Goal: Use online tool/utility: Utilize a website feature to perform a specific function

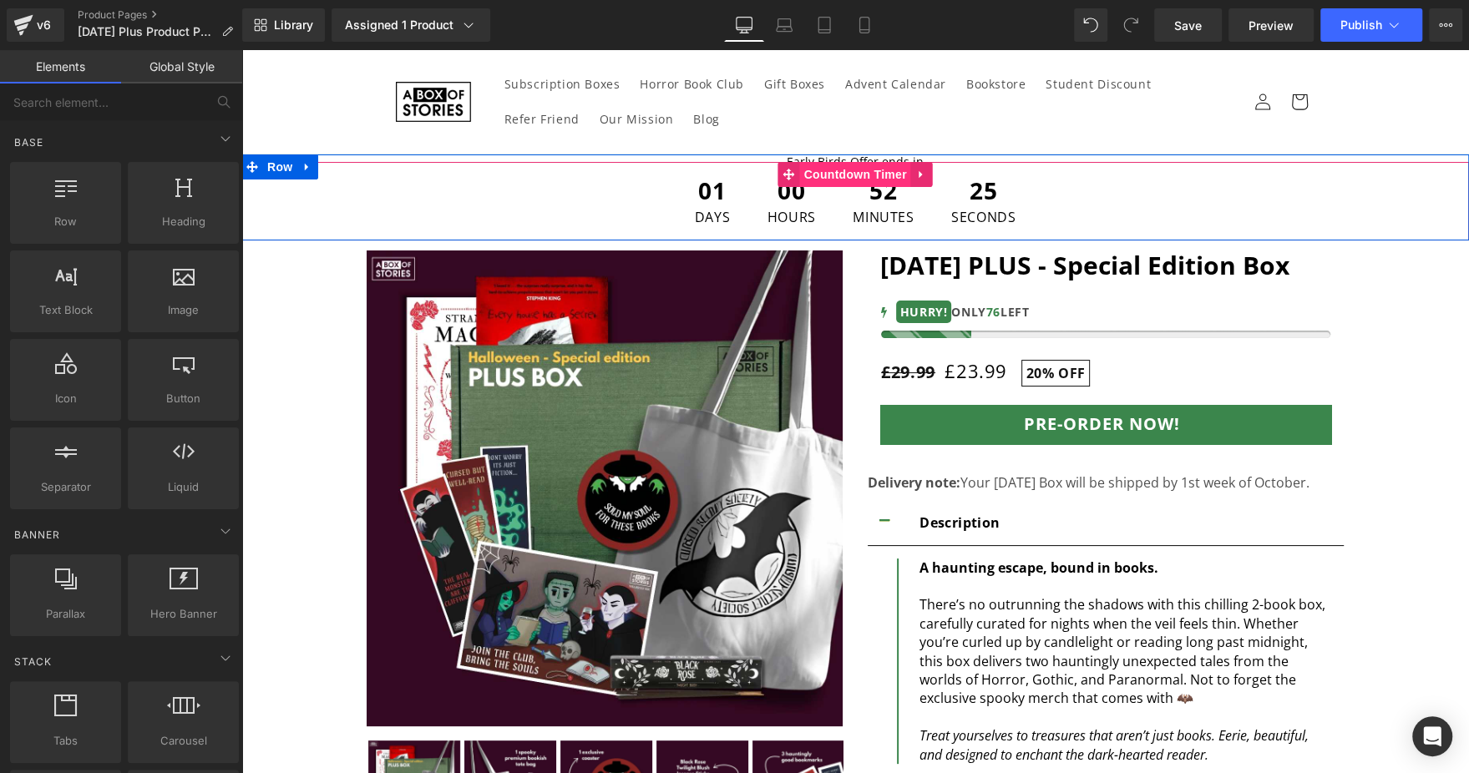
click at [849, 170] on span "Countdown Timer" at bounding box center [855, 174] width 111 height 25
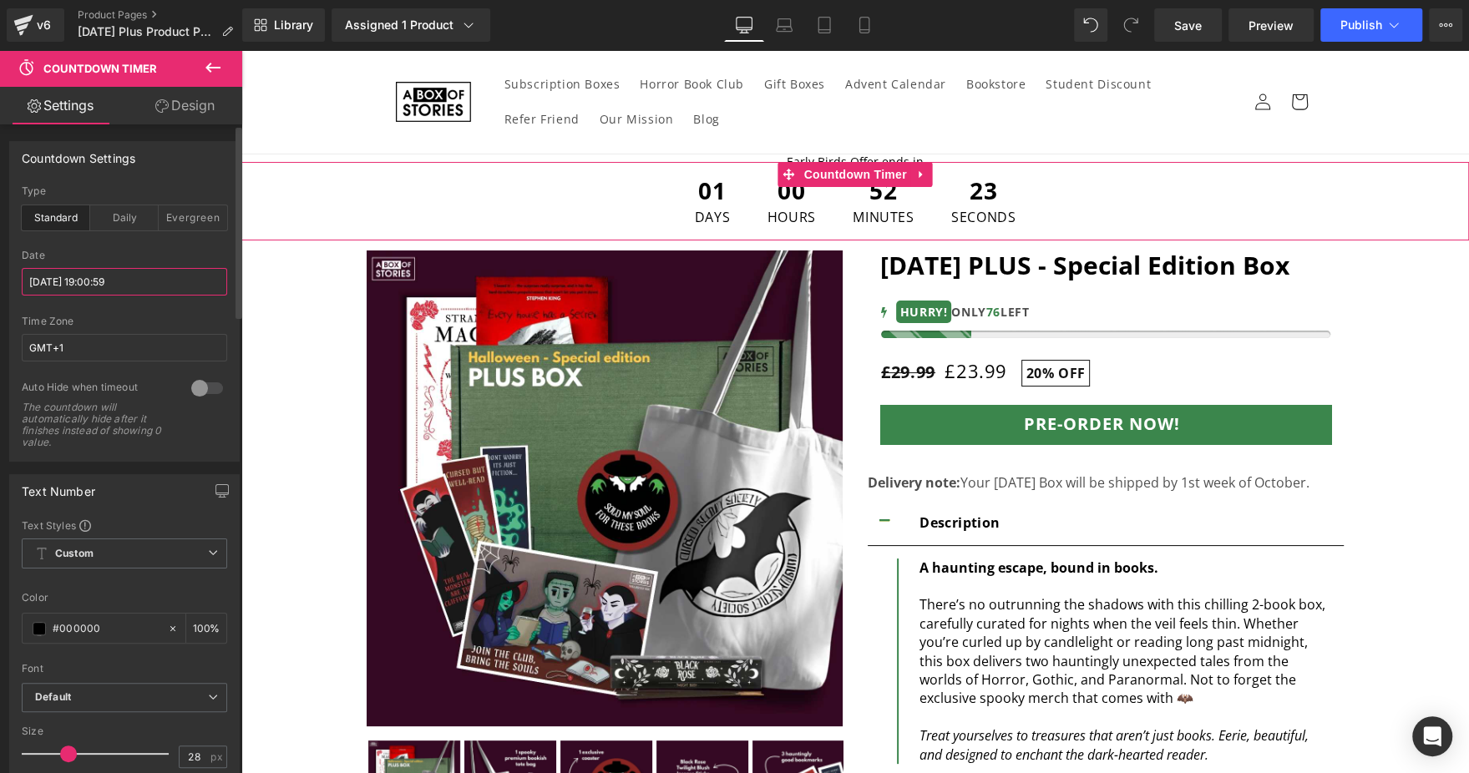
click at [114, 282] on input "[DATE] 19:00:59" at bounding box center [124, 282] width 205 height 28
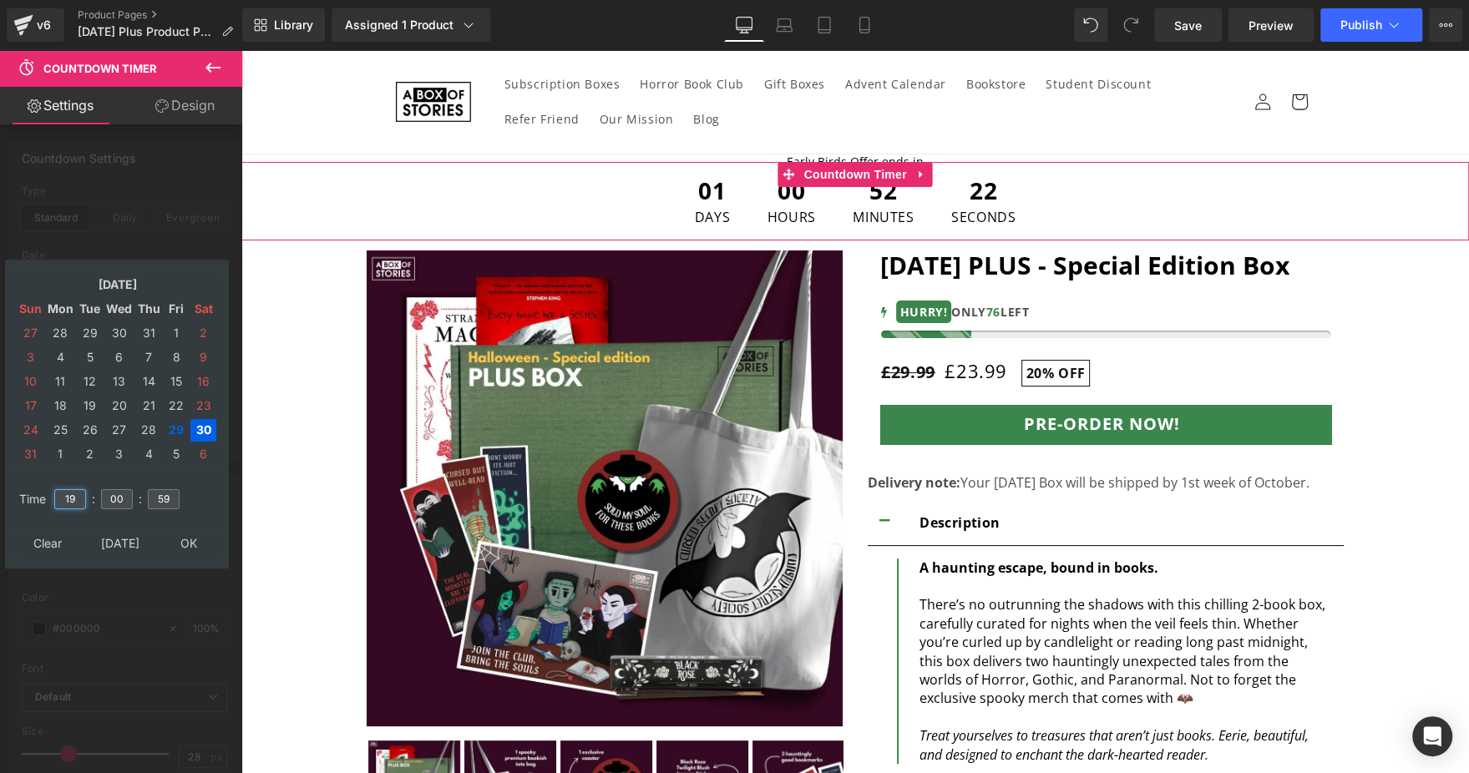
click at [79, 492] on input "19" at bounding box center [70, 499] width 32 height 20
type input "23"
click at [102, 498] on input "00" at bounding box center [117, 499] width 32 height 20
type input "59"
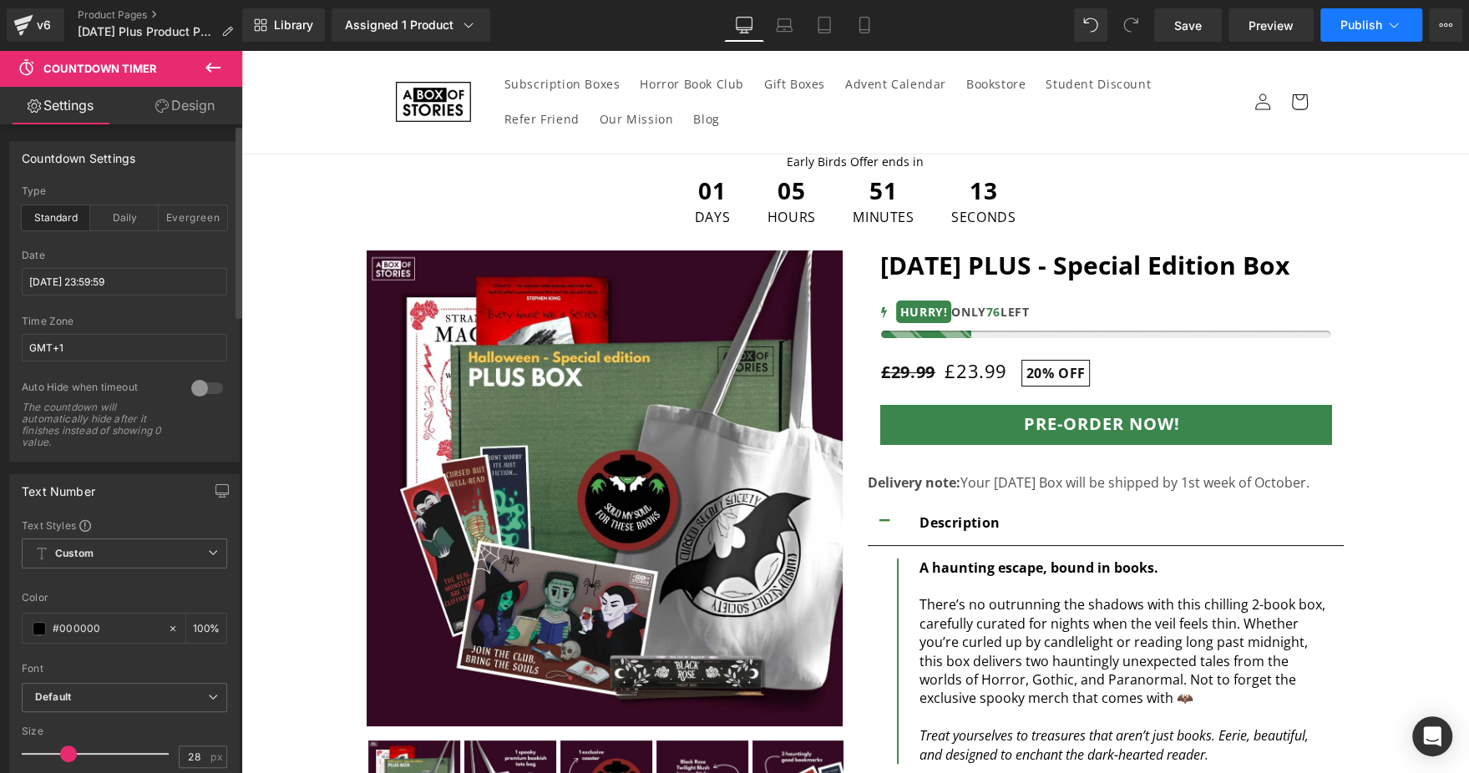
click at [1363, 26] on span "Publish" at bounding box center [1361, 24] width 42 height 13
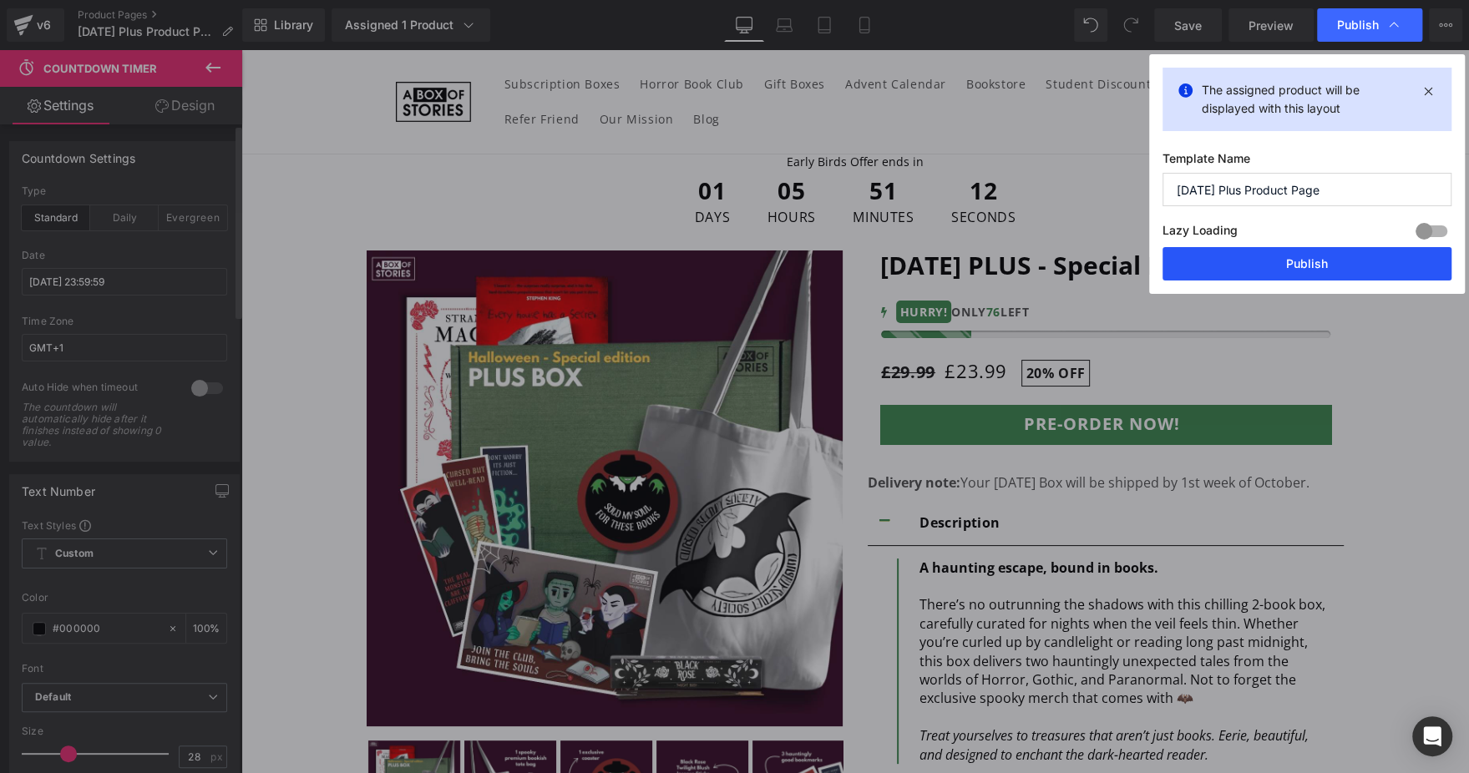
click at [1255, 265] on button "Publish" at bounding box center [1306, 263] width 289 height 33
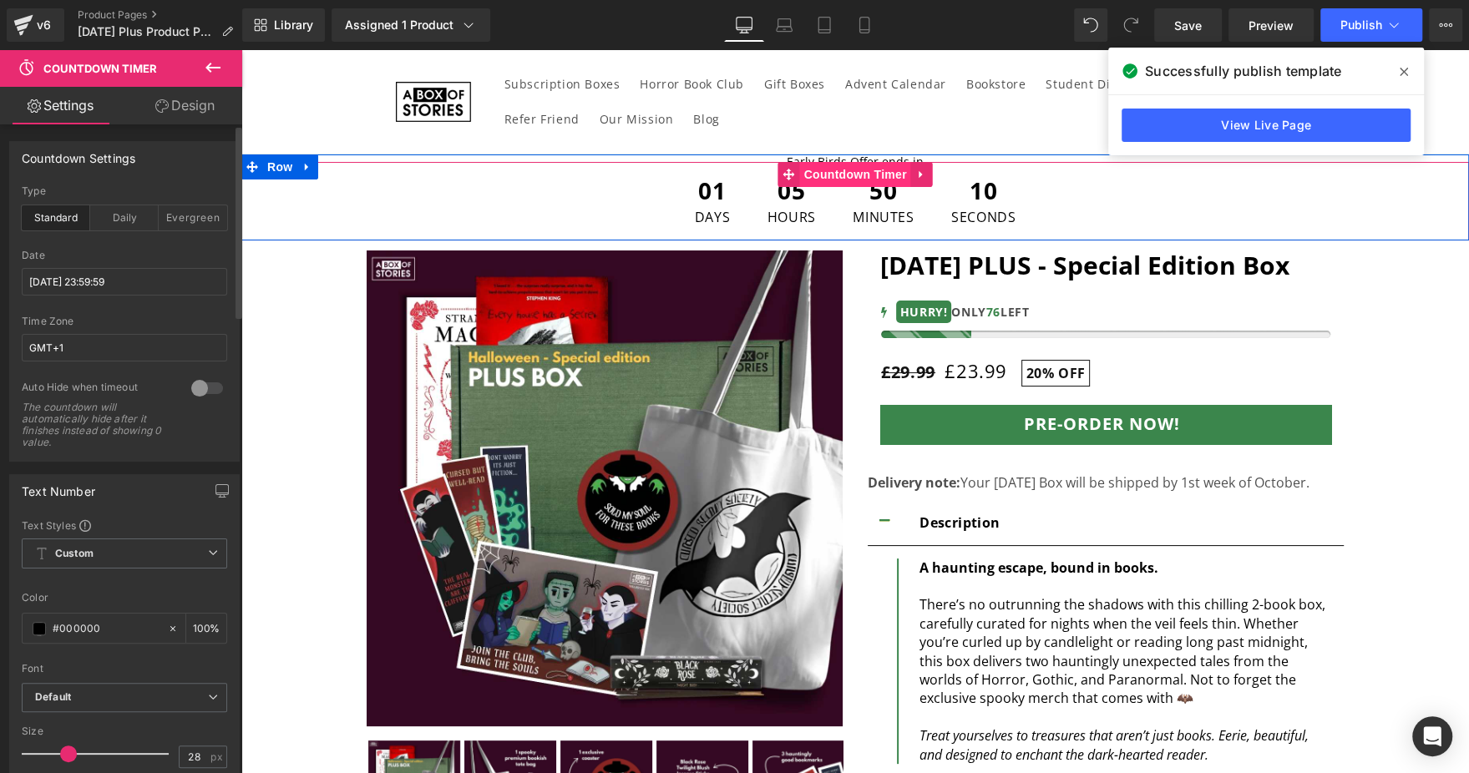
click at [846, 177] on span "Countdown Timer" at bounding box center [855, 174] width 111 height 25
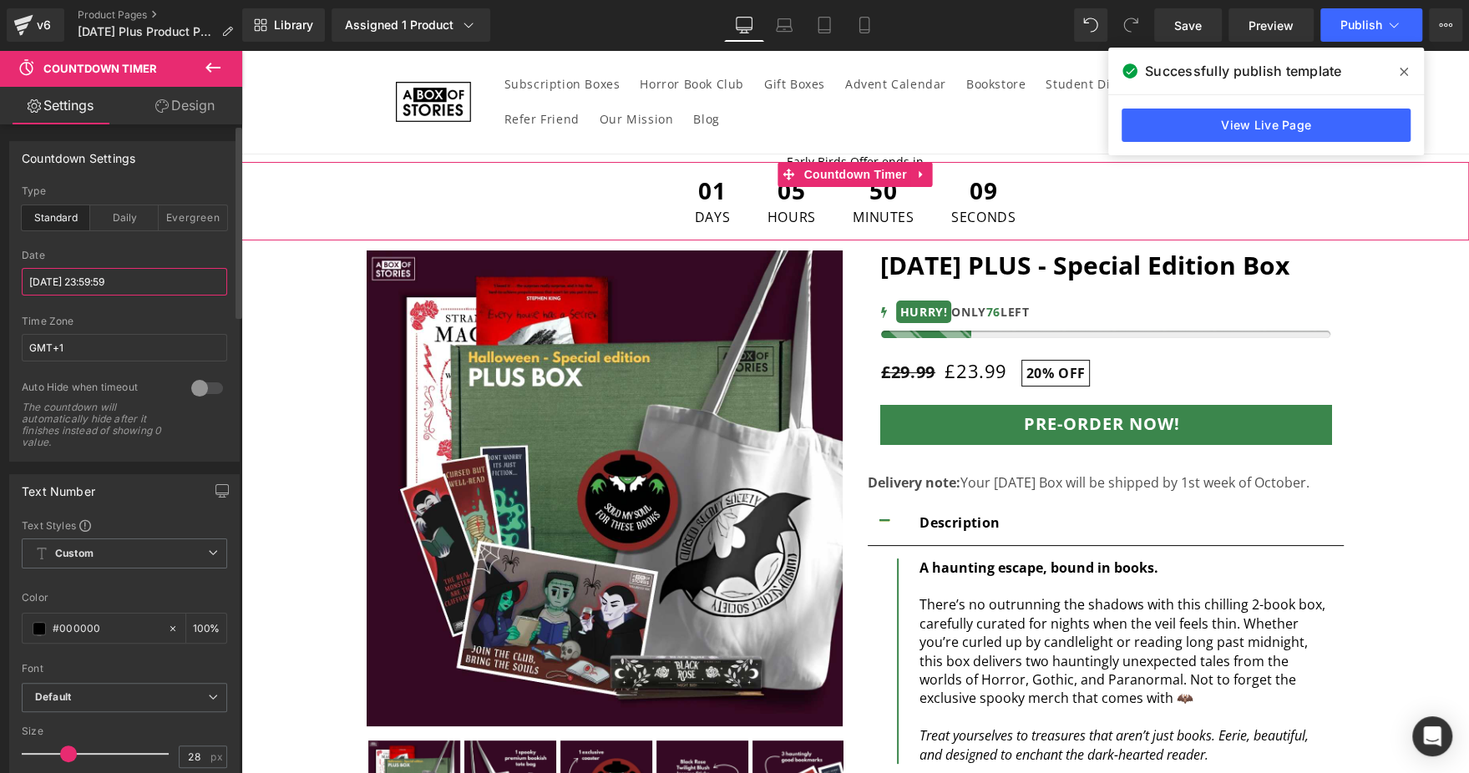
click at [131, 277] on input "[DATE] 23:59:59" at bounding box center [124, 282] width 205 height 28
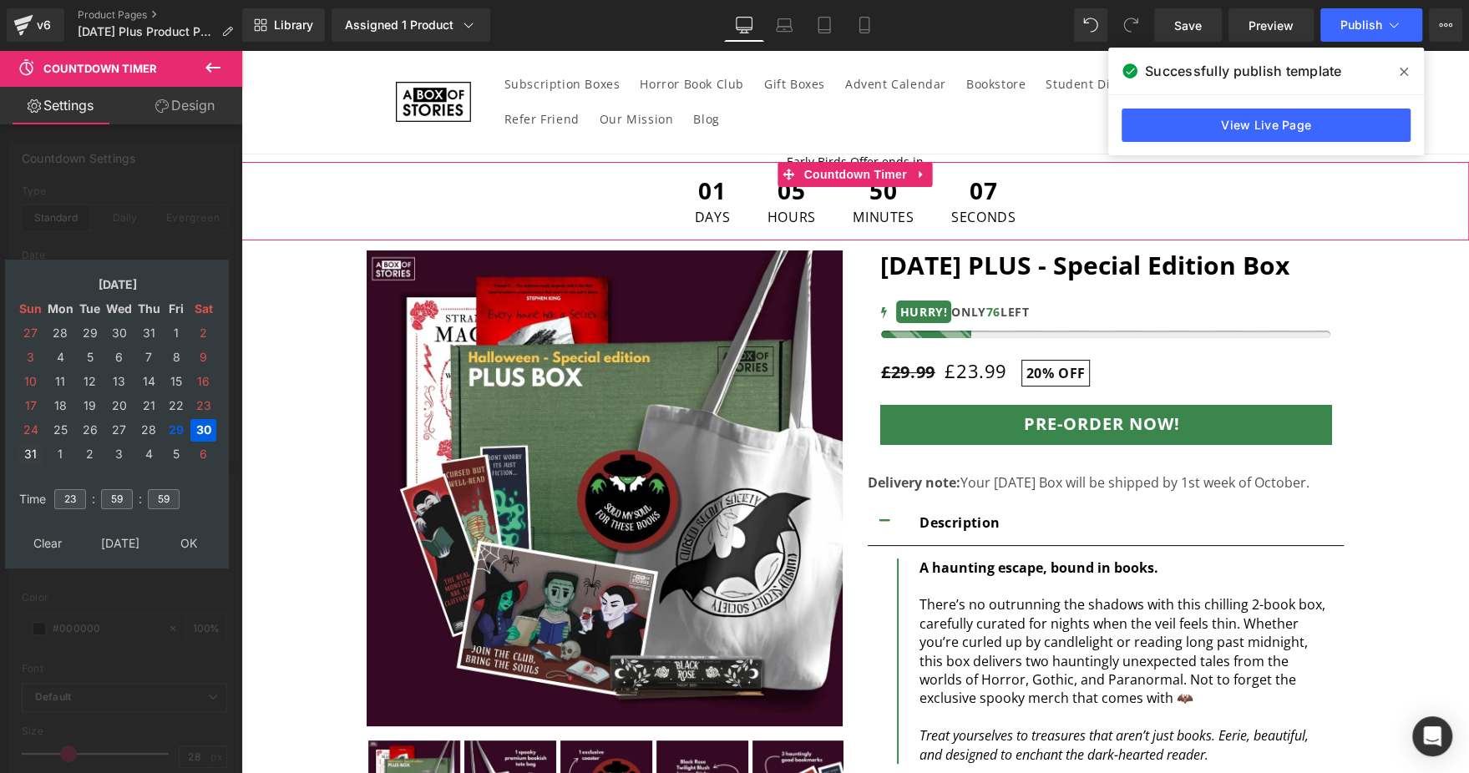
click at [34, 459] on td "31" at bounding box center [31, 454] width 27 height 23
type input "[DATE] 23:59:59"
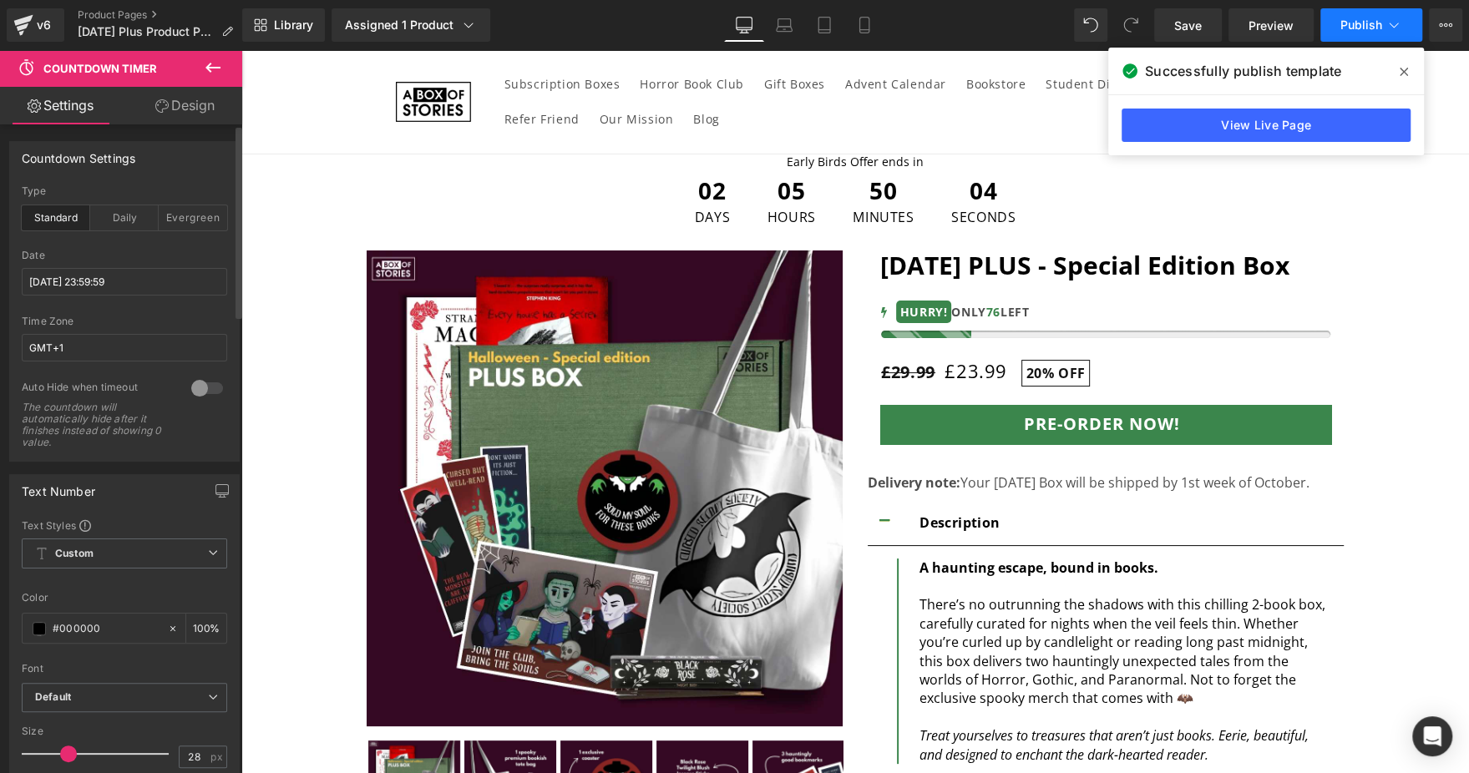
click at [1363, 28] on span "Publish" at bounding box center [1361, 24] width 42 height 13
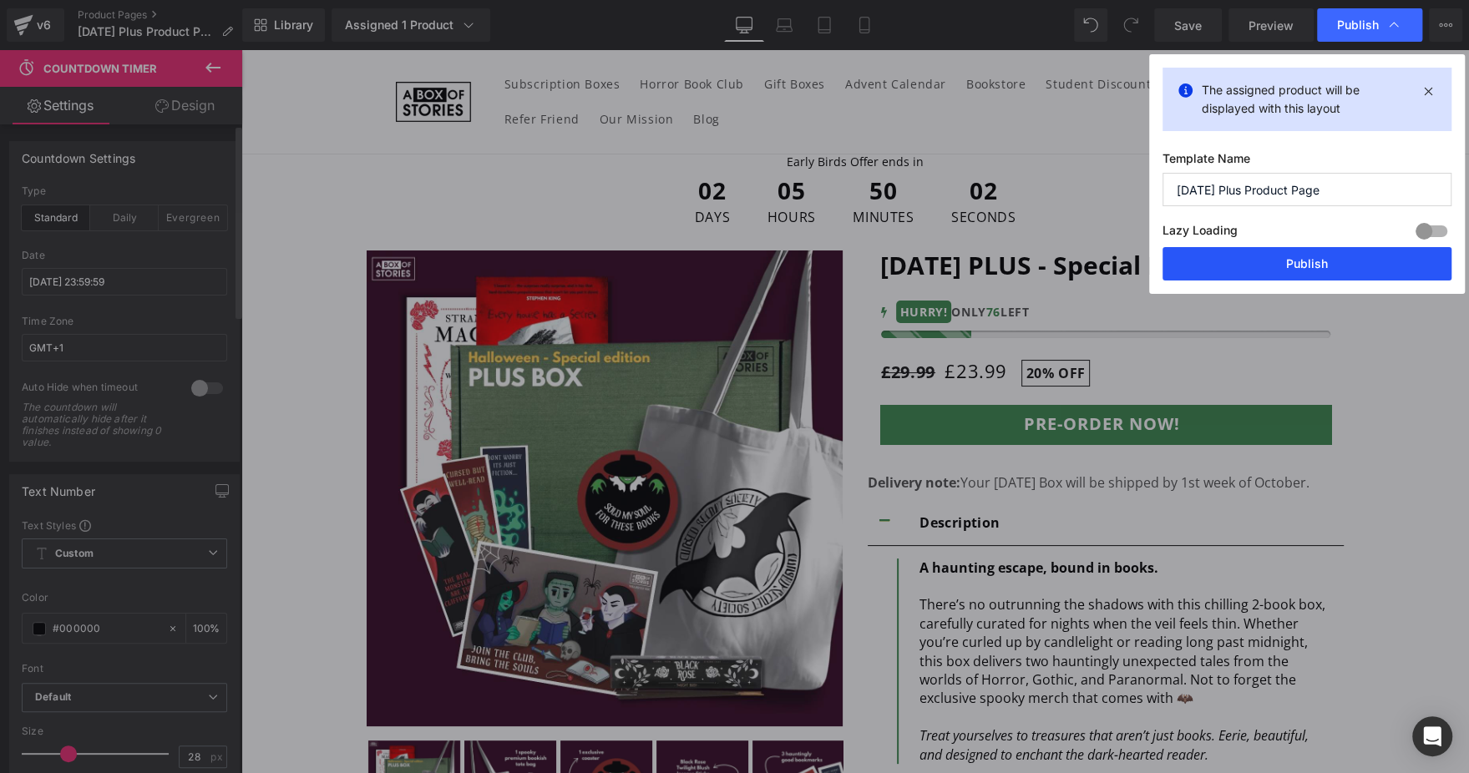
click at [1277, 260] on button "Publish" at bounding box center [1306, 263] width 289 height 33
